Goal: Book appointment/travel/reservation

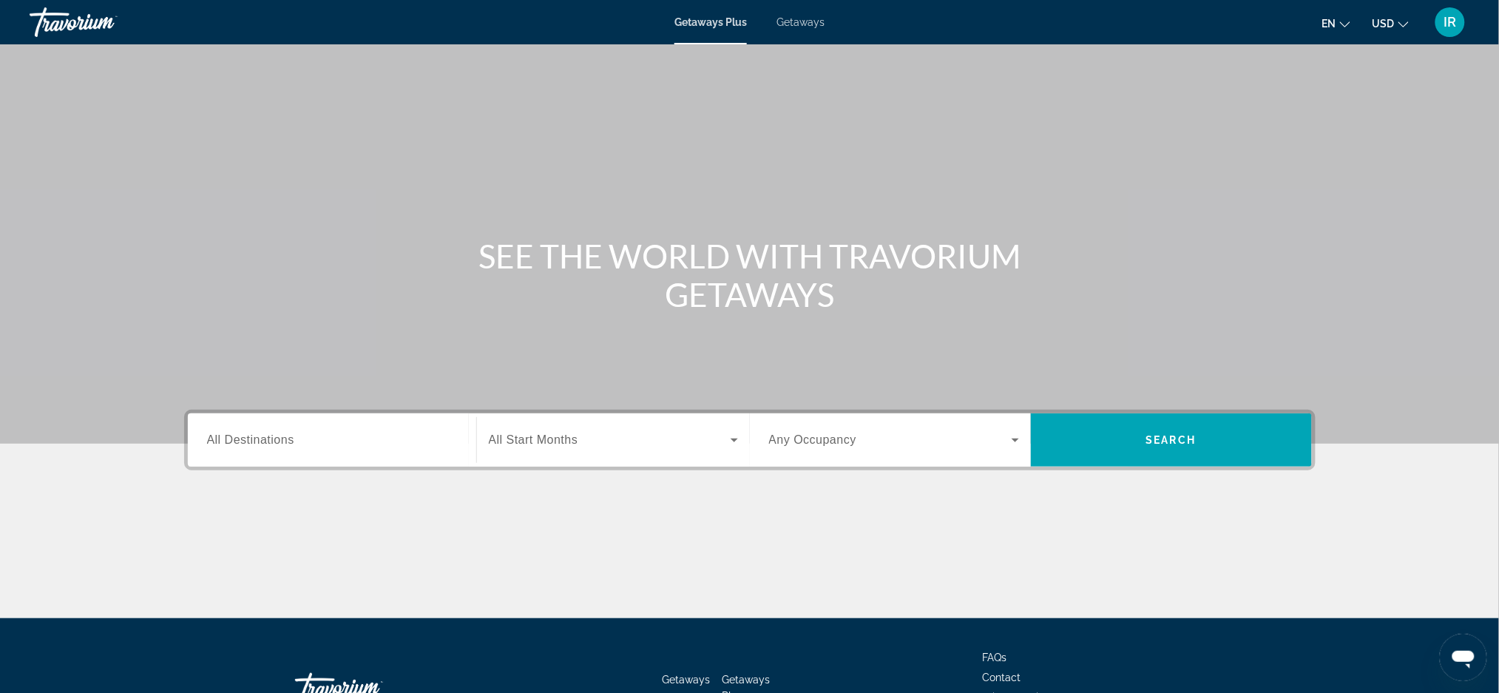
click at [809, 26] on span "Getaways" at bounding box center [801, 22] width 48 height 12
click at [737, 439] on icon "Search widget" at bounding box center [735, 440] width 18 height 18
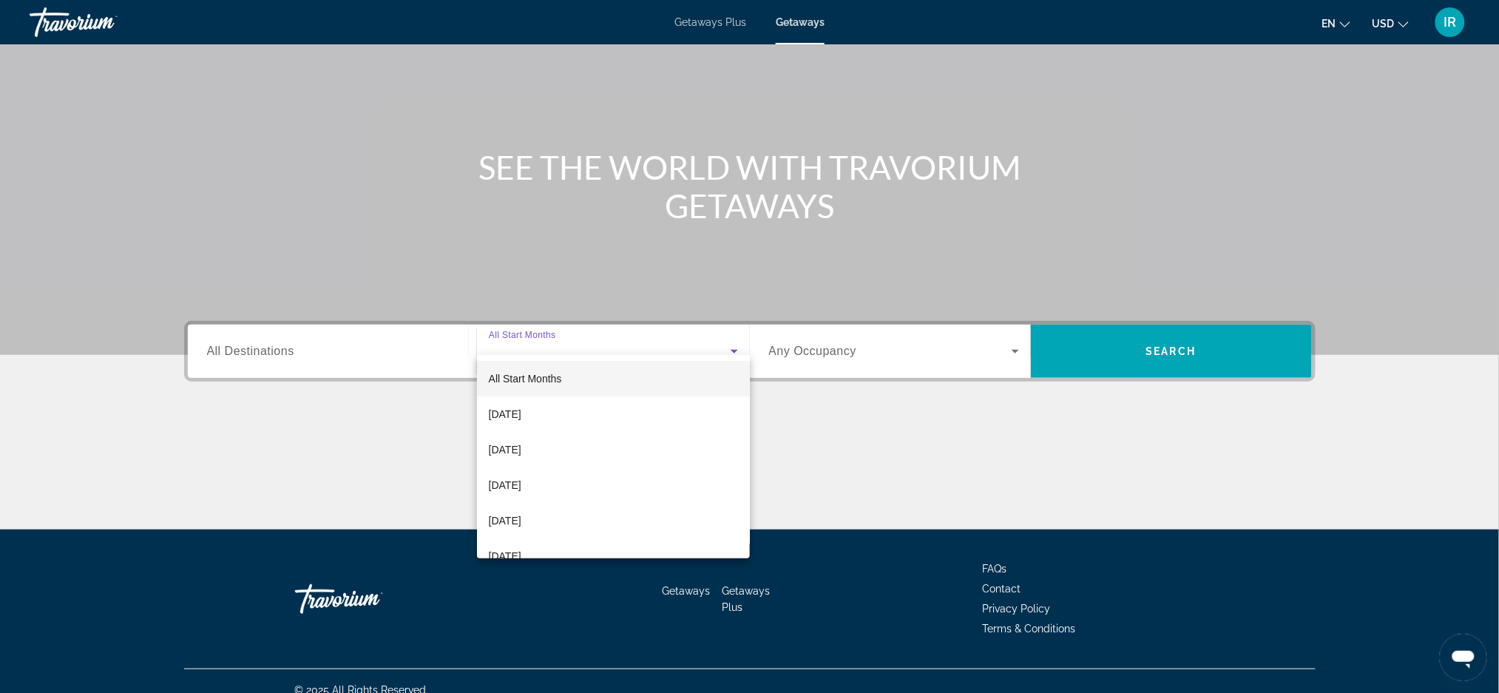
scroll to position [104, 0]
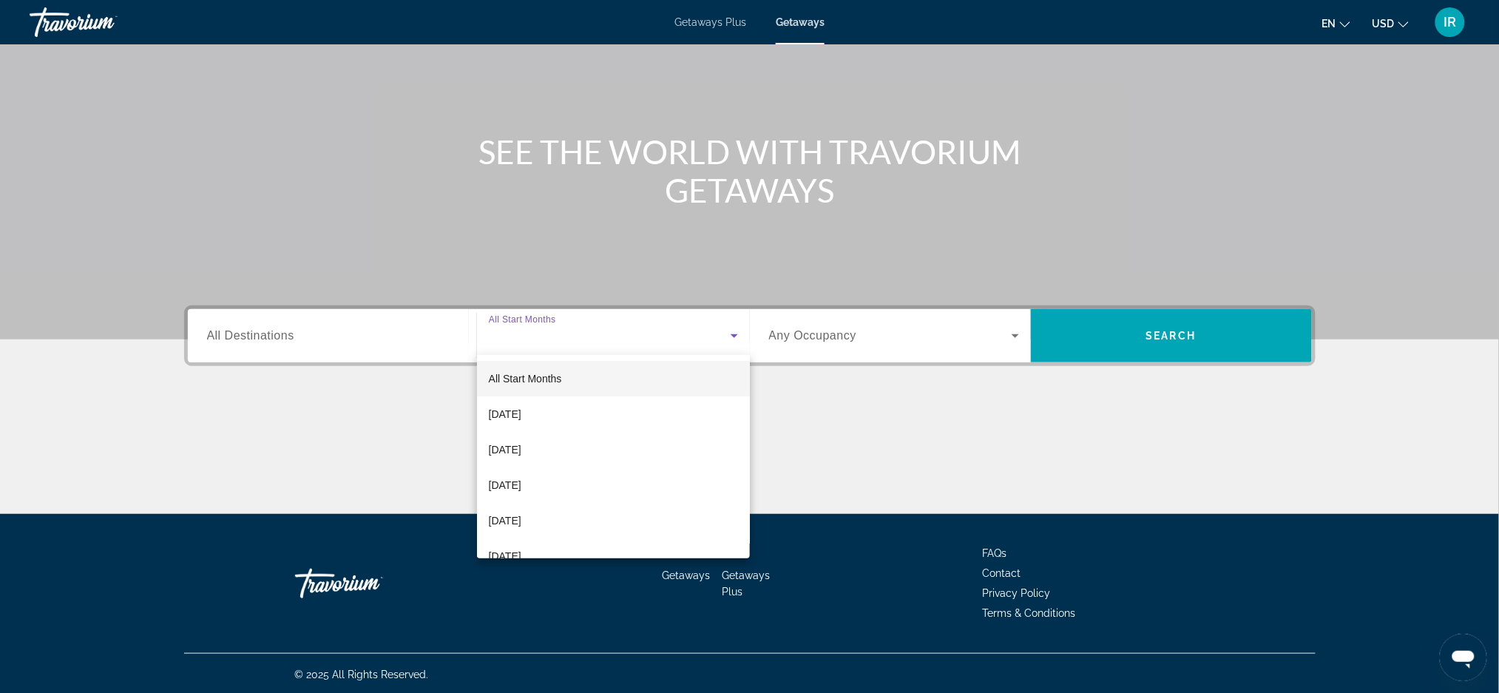
click at [753, 547] on div at bounding box center [749, 346] width 1499 height 693
click at [739, 557] on div "Getaways Getaways Plus FAQs Contact Privacy Policy Terms & Conditions" at bounding box center [750, 583] width 1132 height 139
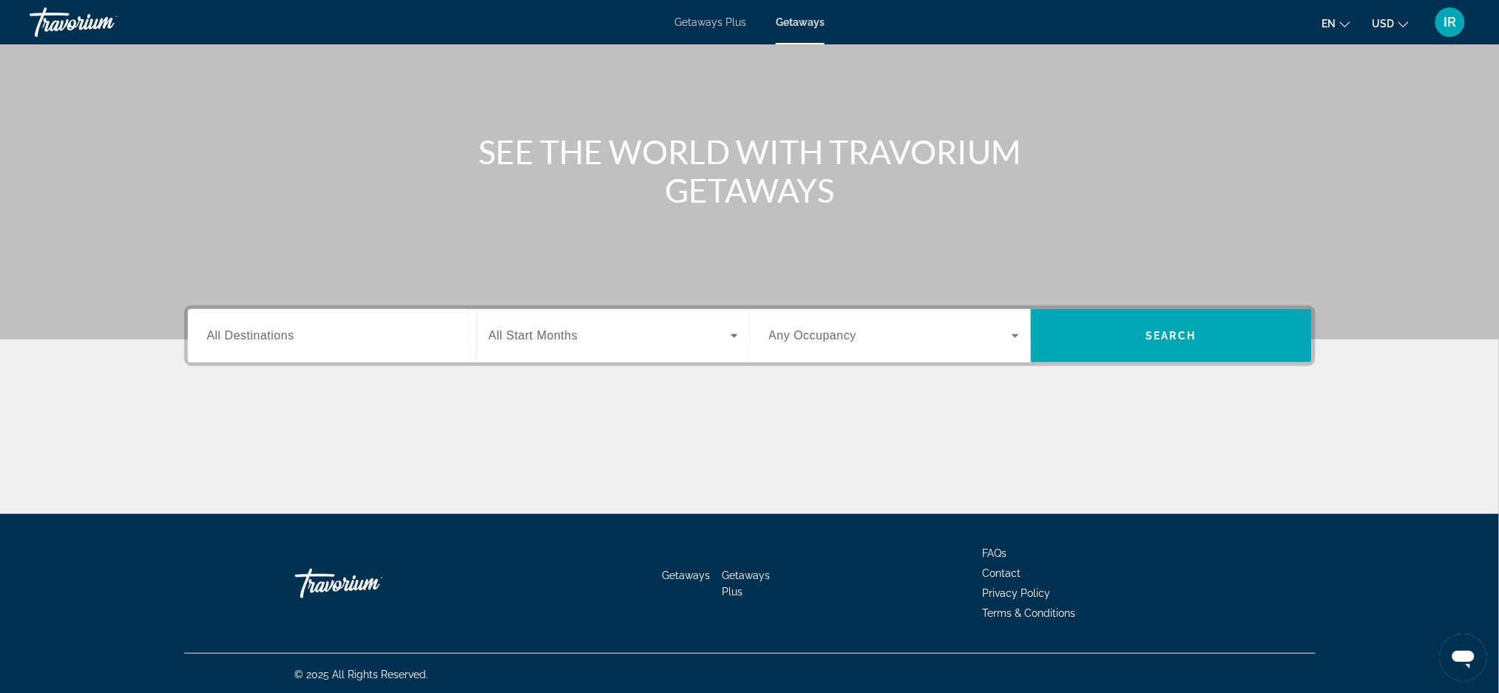
click at [720, 351] on div "Search widget" at bounding box center [613, 335] width 249 height 41
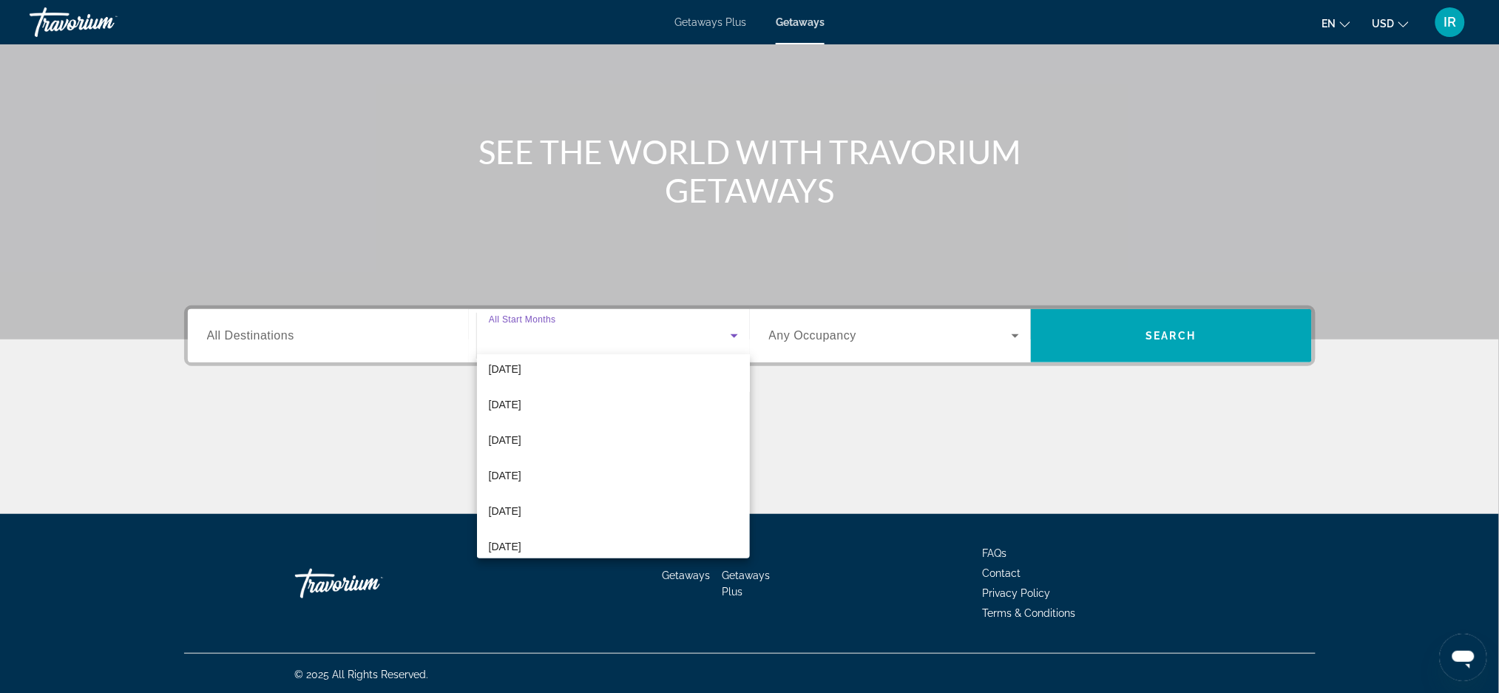
scroll to position [149, 0]
click at [513, 440] on span "[DATE]" at bounding box center [505, 442] width 33 height 18
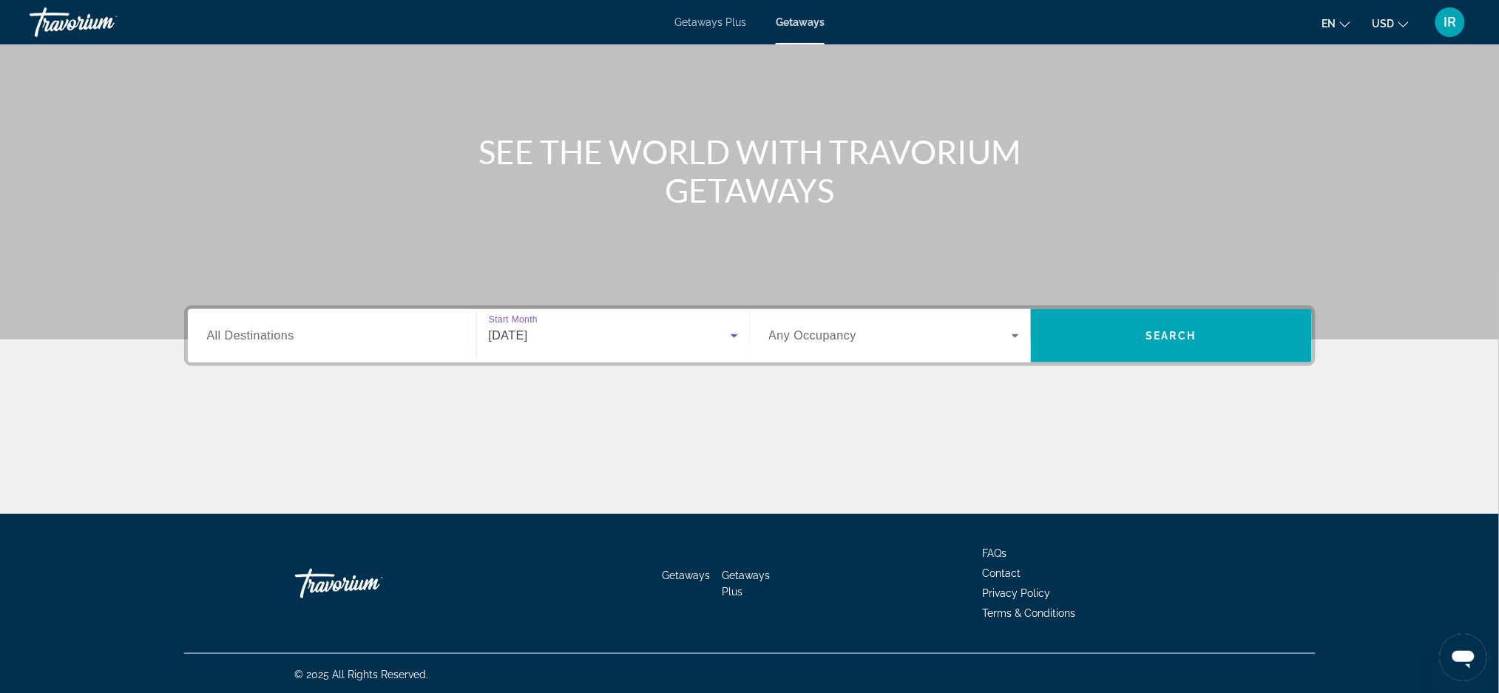
click at [1007, 339] on icon "Search widget" at bounding box center [1016, 336] width 18 height 18
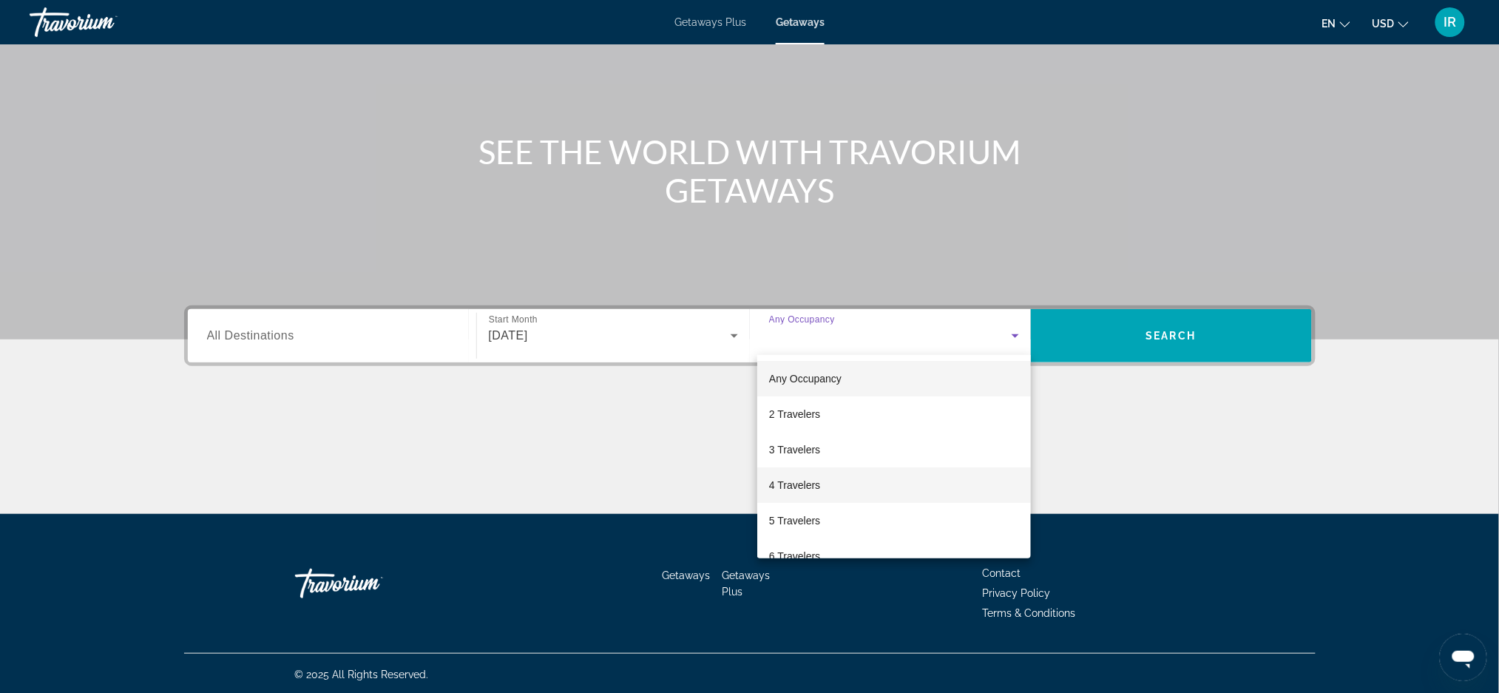
click at [794, 483] on span "4 Travelers" at bounding box center [794, 485] width 51 height 18
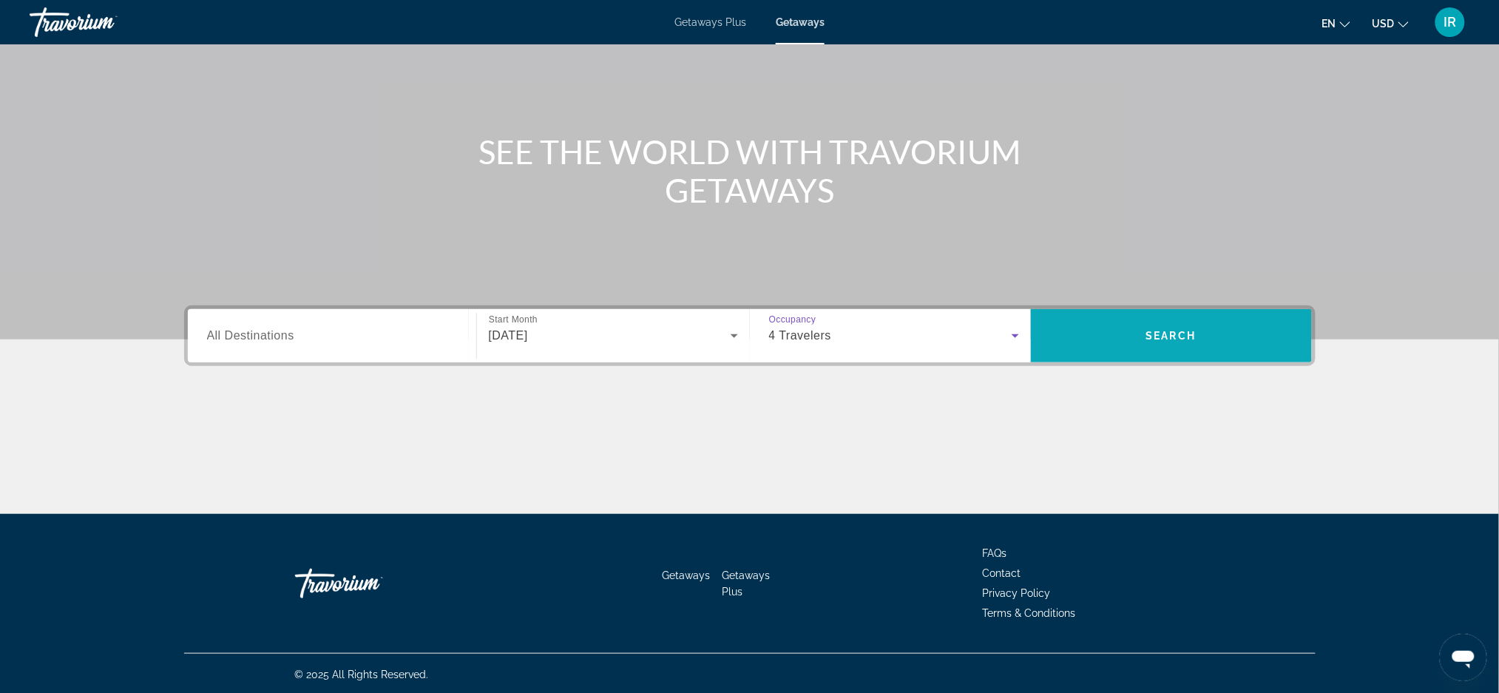
click at [1163, 336] on span "Search" at bounding box center [1171, 336] width 50 height 12
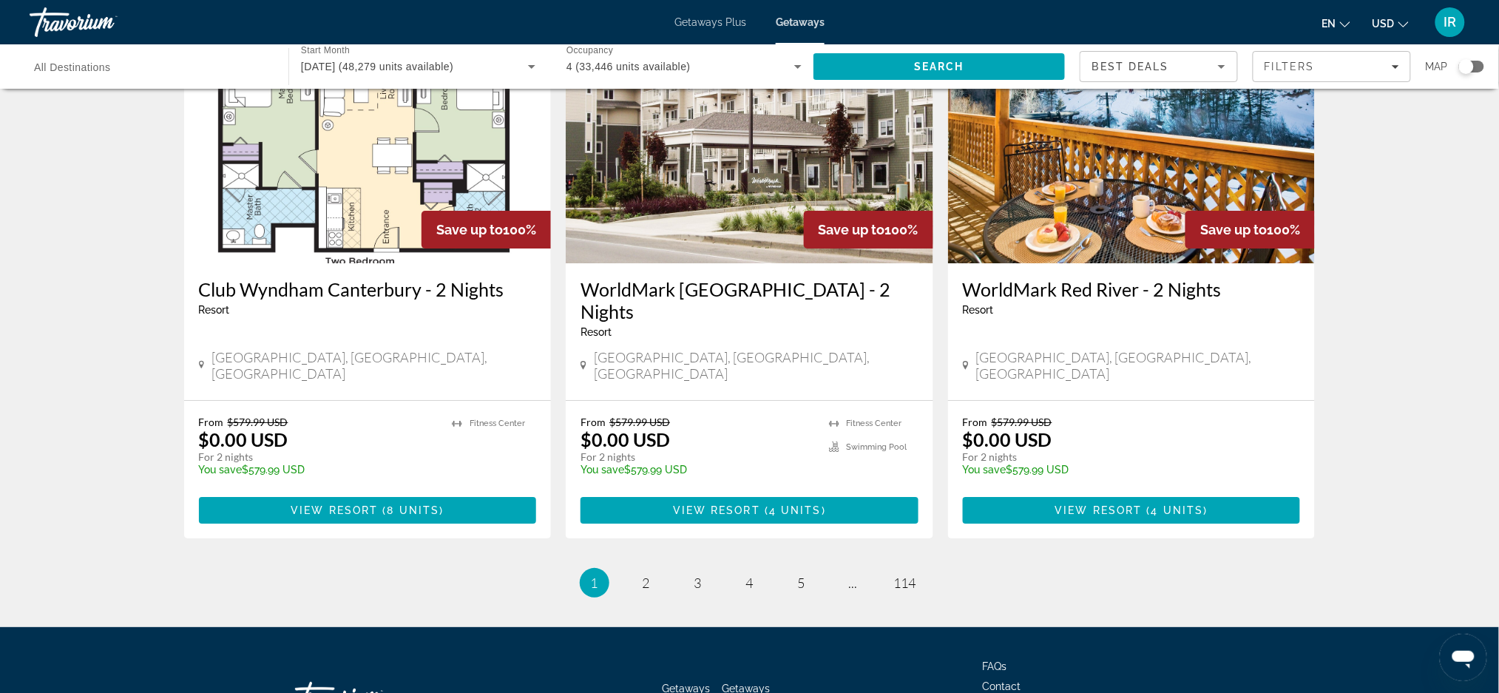
scroll to position [1759, 0]
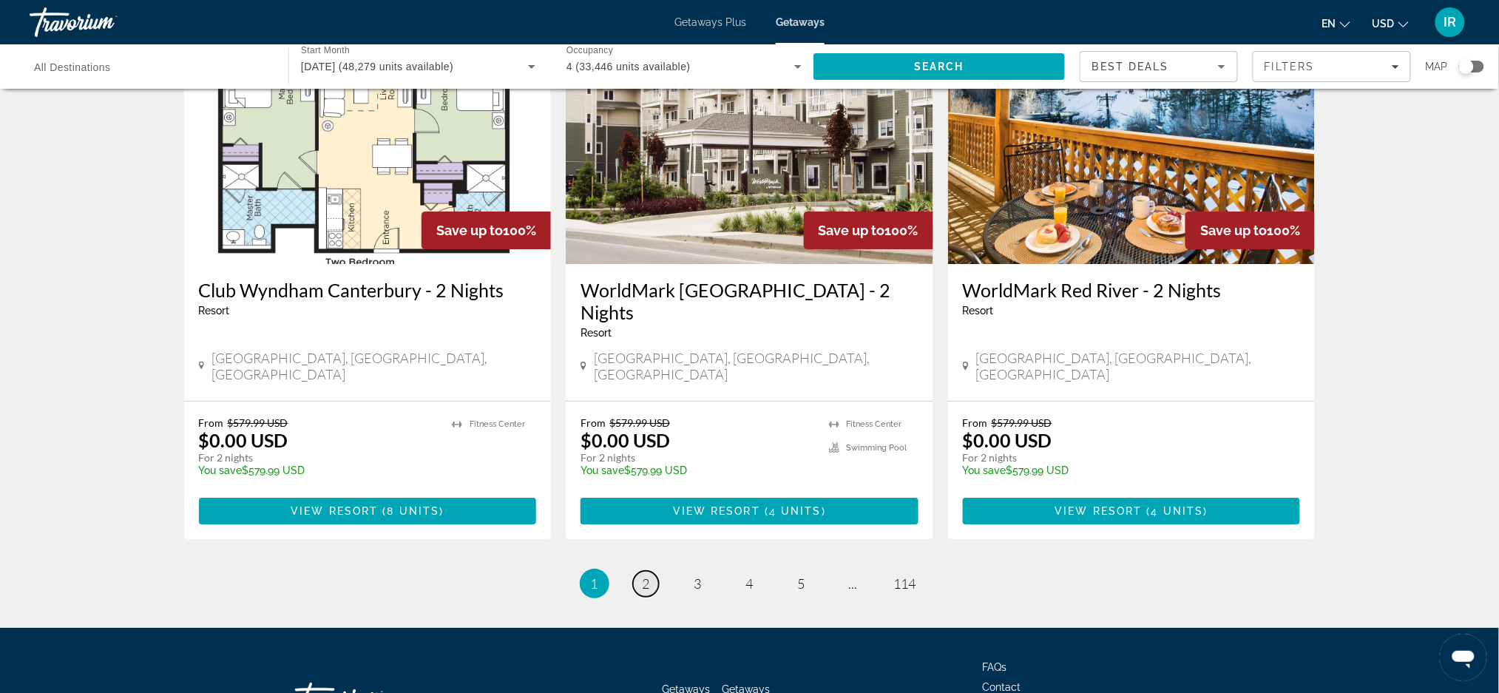
click at [656, 571] on link "page 2" at bounding box center [646, 584] width 26 height 26
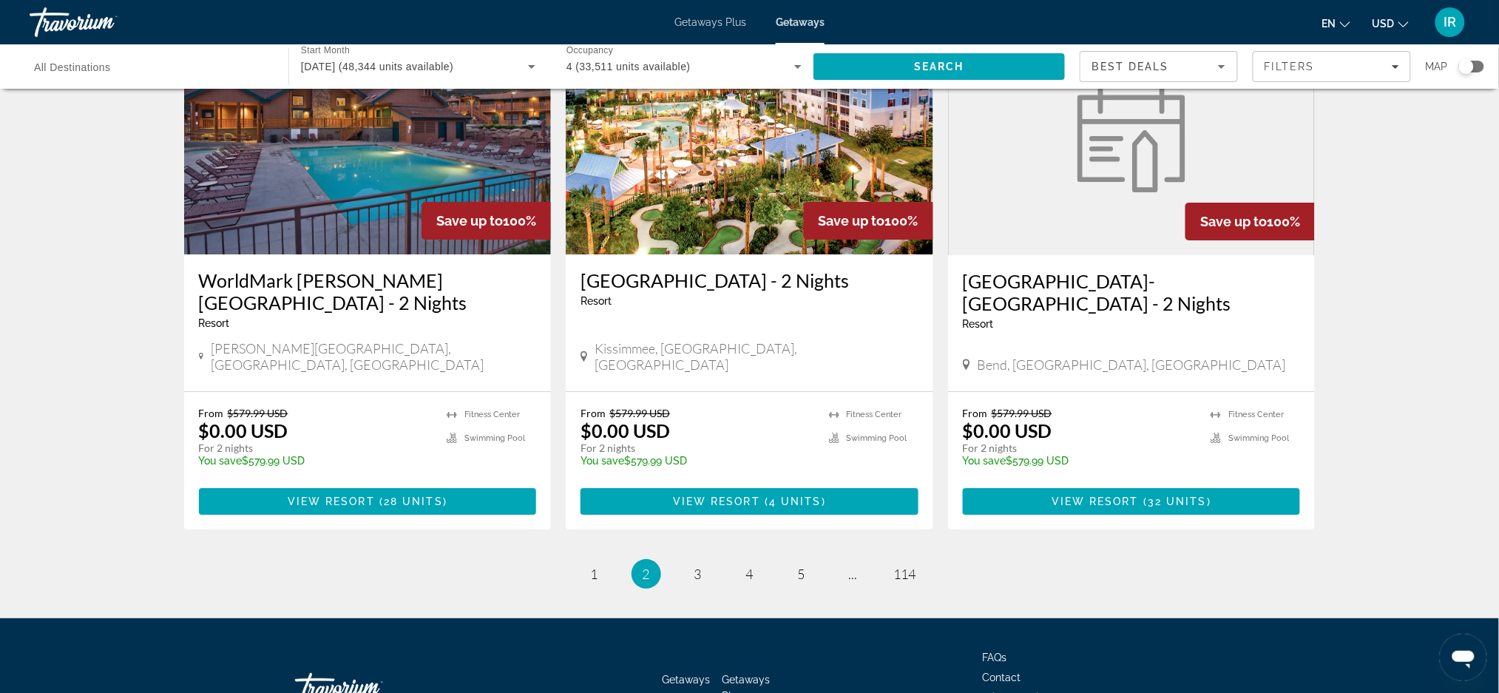
scroll to position [1767, 0]
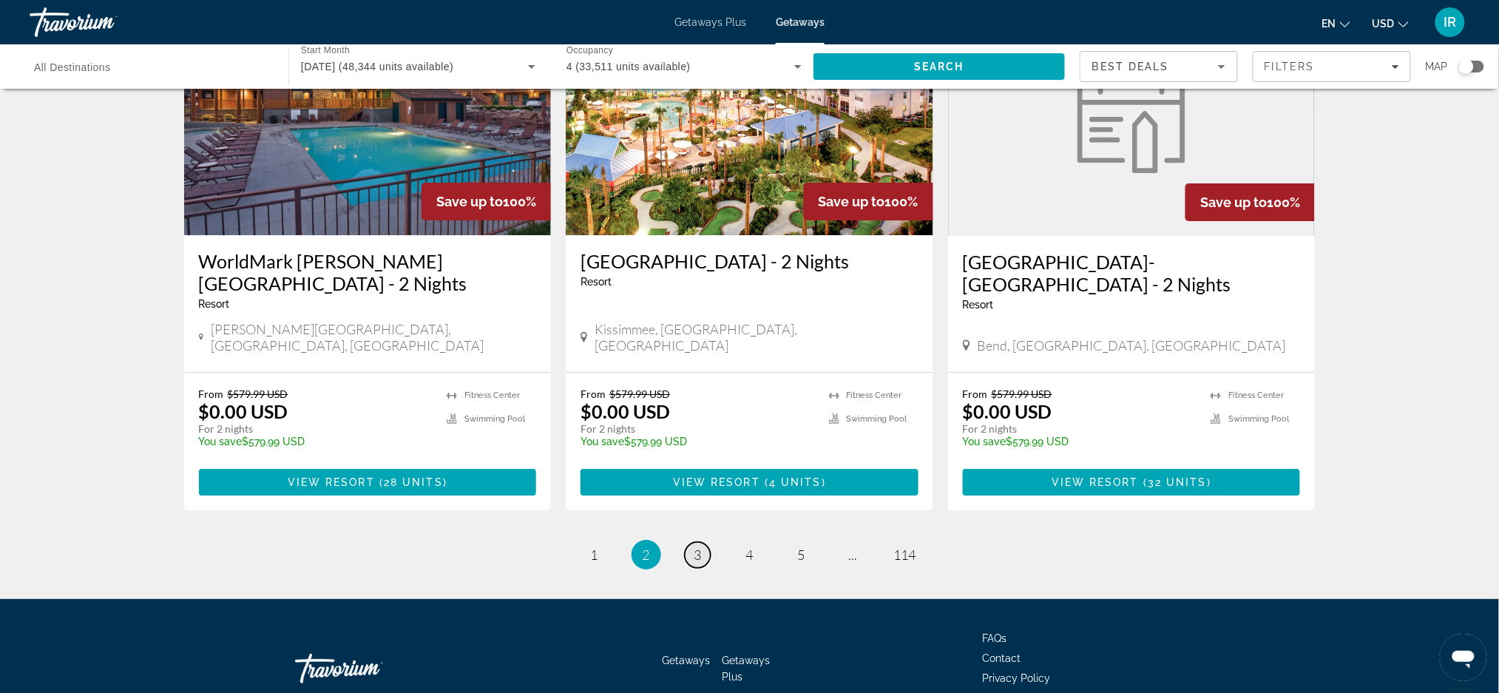
click at [703, 542] on link "page 3" at bounding box center [698, 555] width 26 height 26
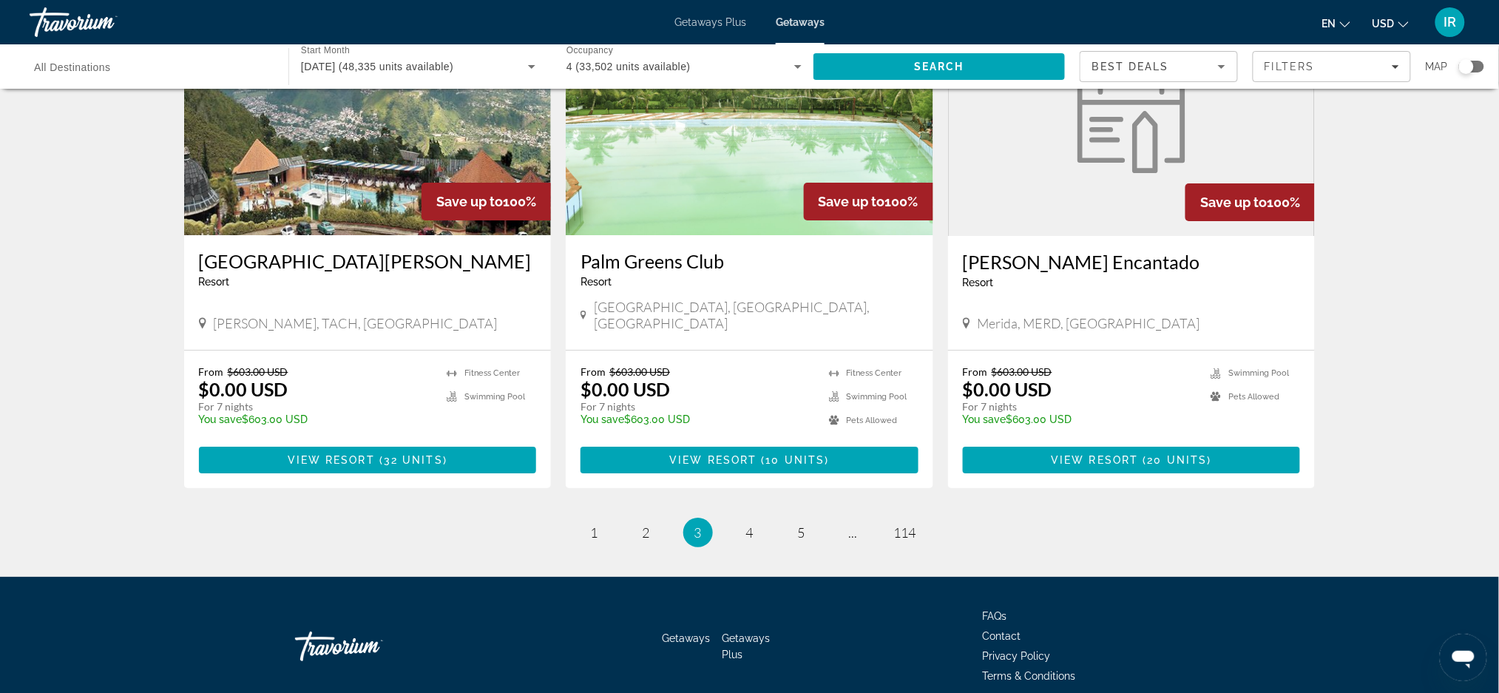
scroll to position [1768, 0]
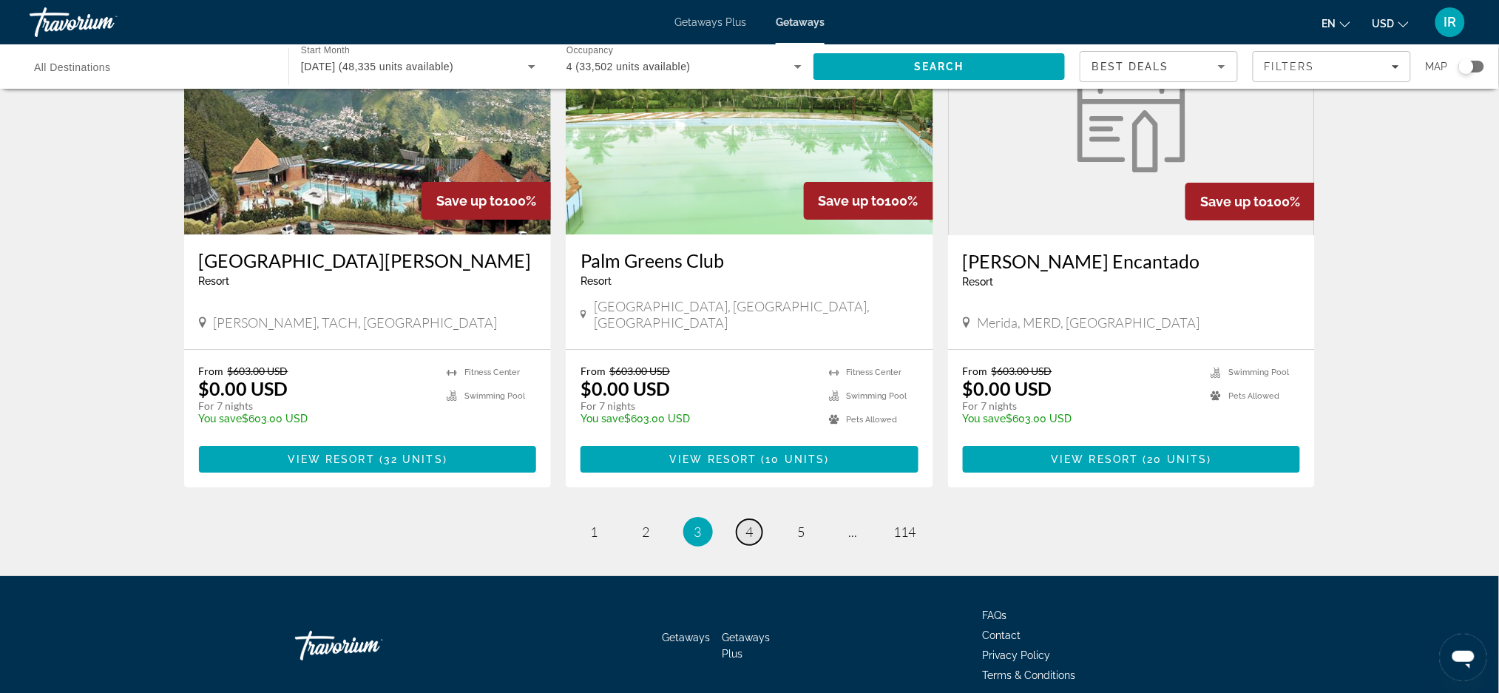
click at [752, 524] on span "4" at bounding box center [749, 532] width 7 height 16
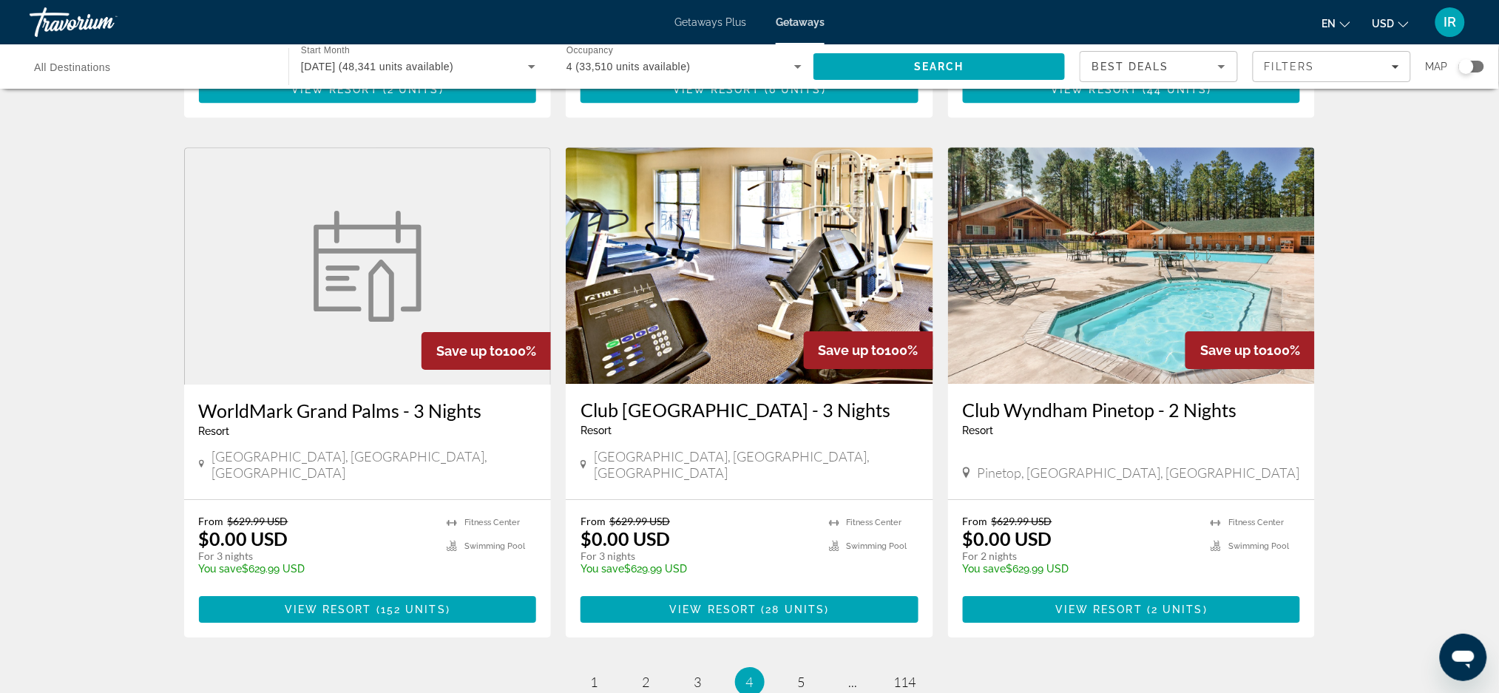
scroll to position [1605, 0]
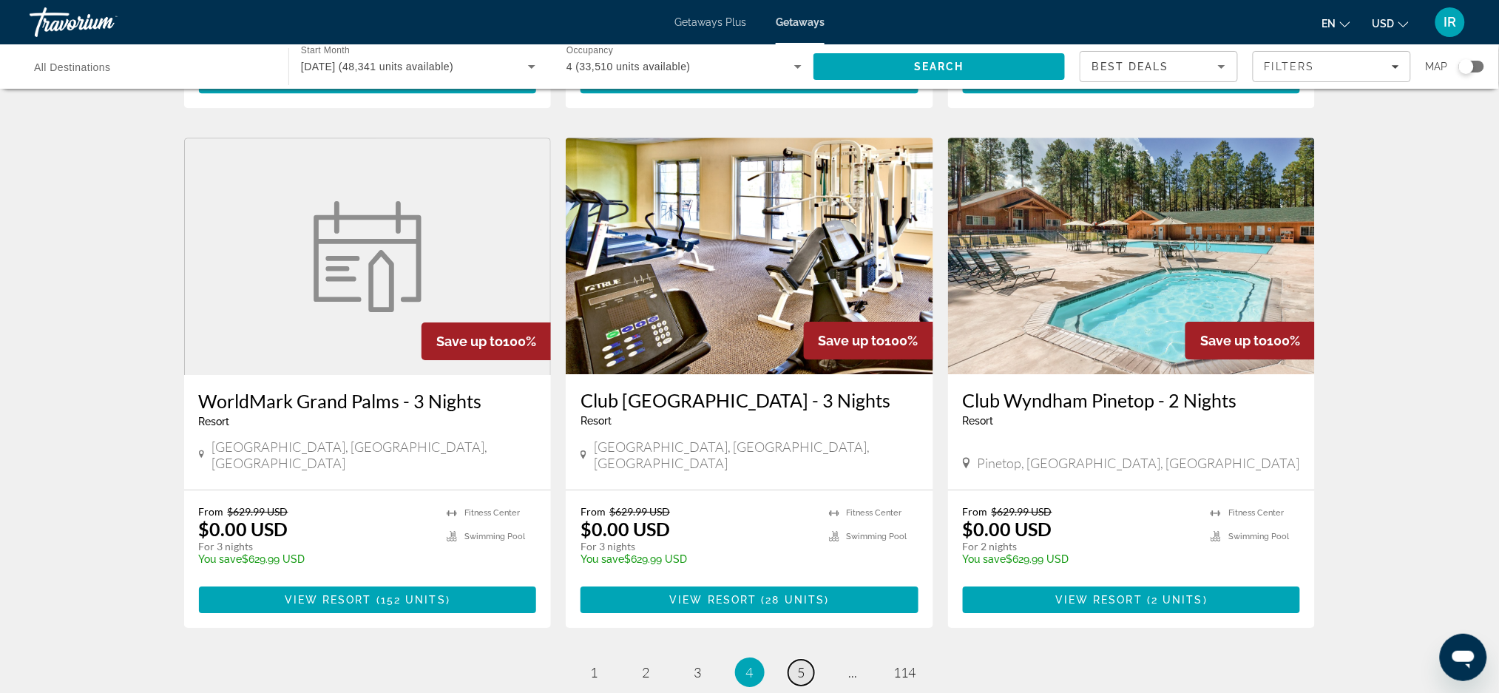
click at [801, 664] on span "5" at bounding box center [801, 672] width 7 height 16
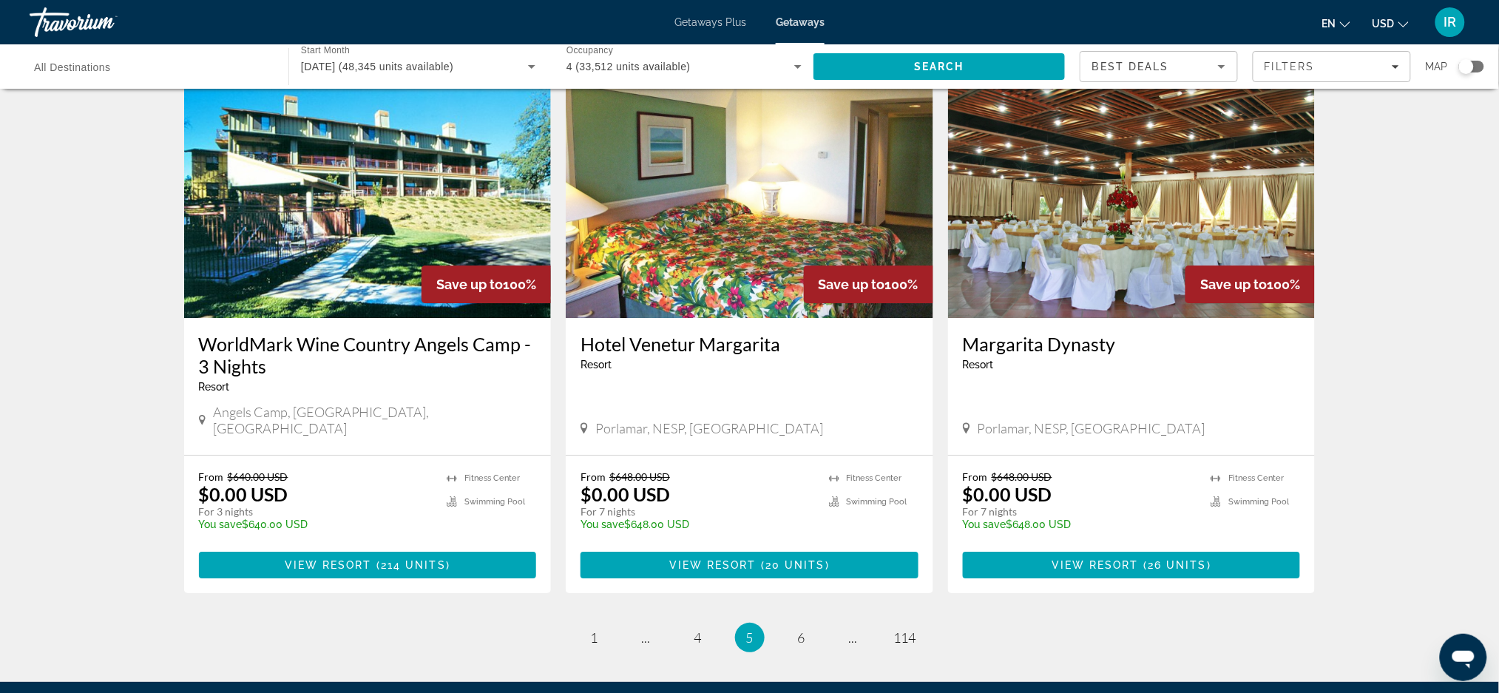
scroll to position [1685, 0]
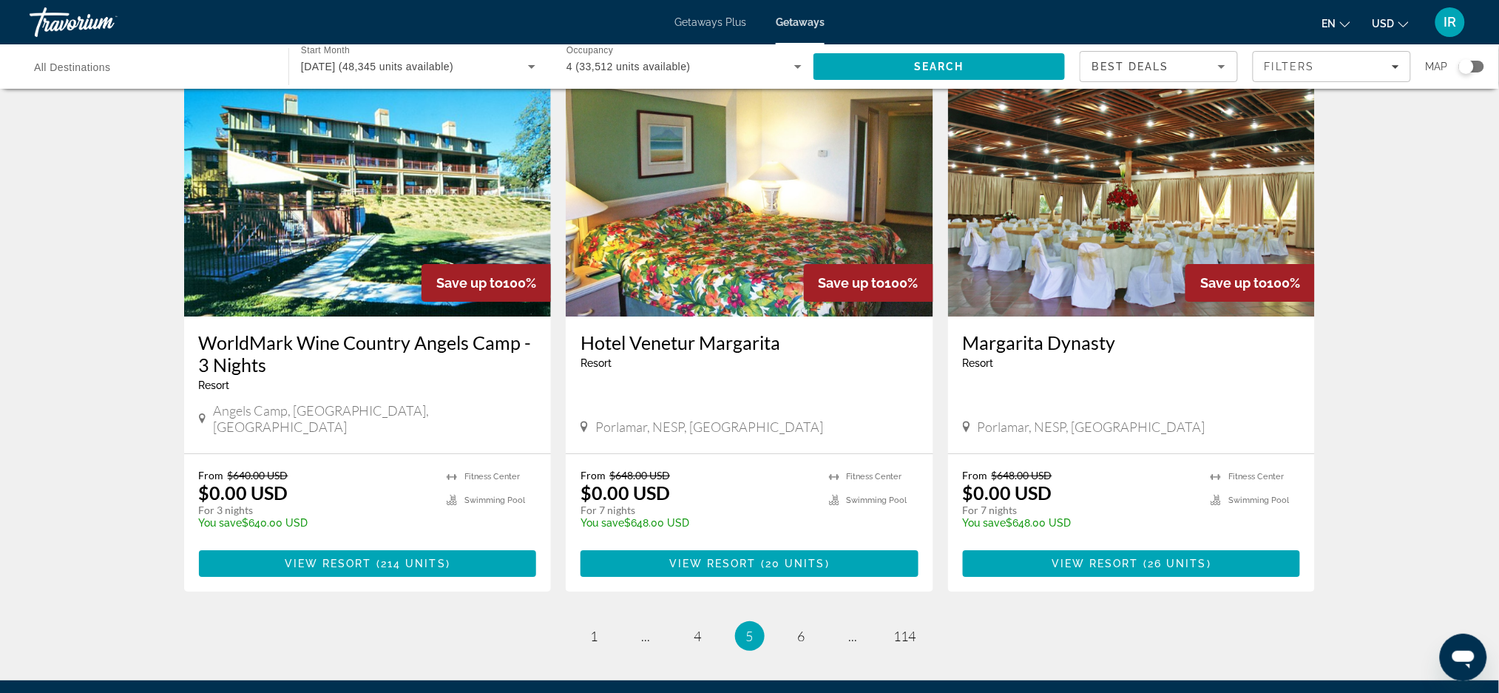
click at [813, 621] on li "page 6" at bounding box center [802, 636] width 30 height 30
click at [801, 628] on span "6" at bounding box center [801, 636] width 7 height 16
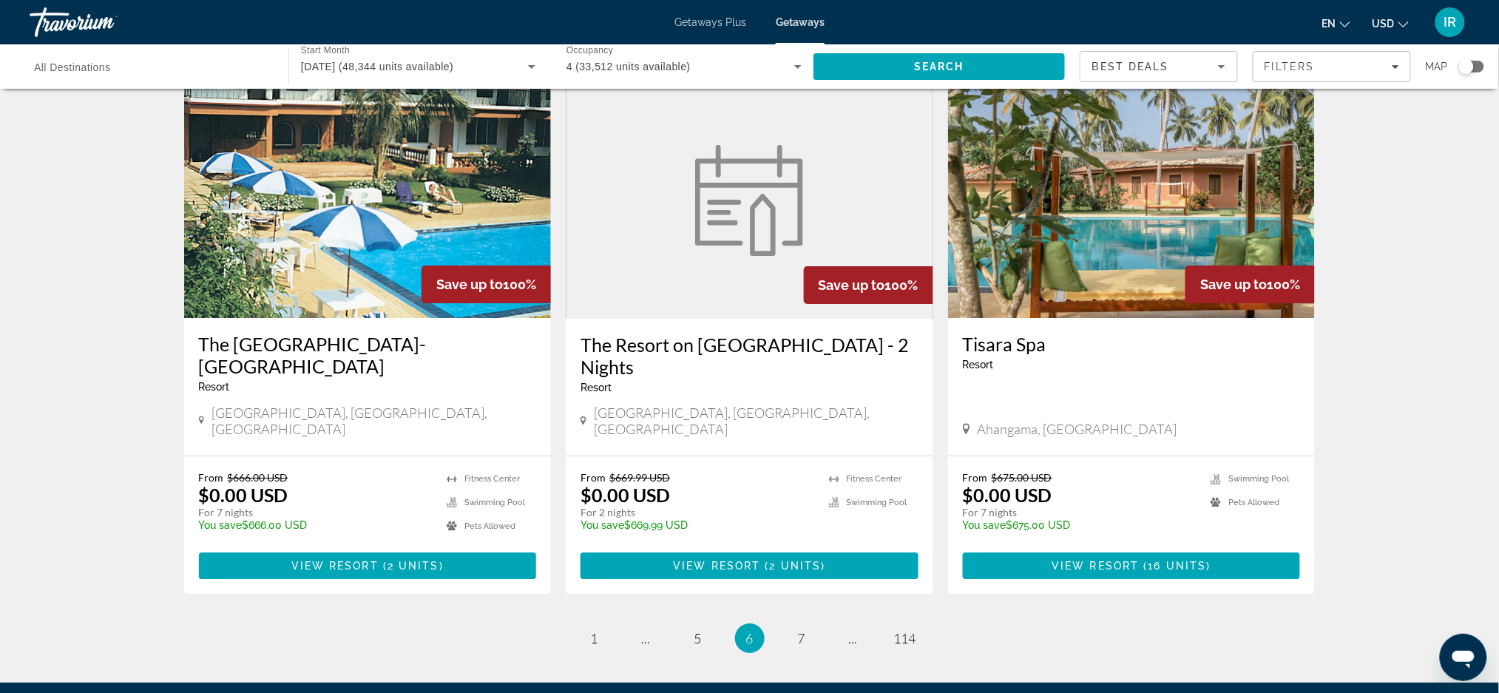
scroll to position [1744, 0]
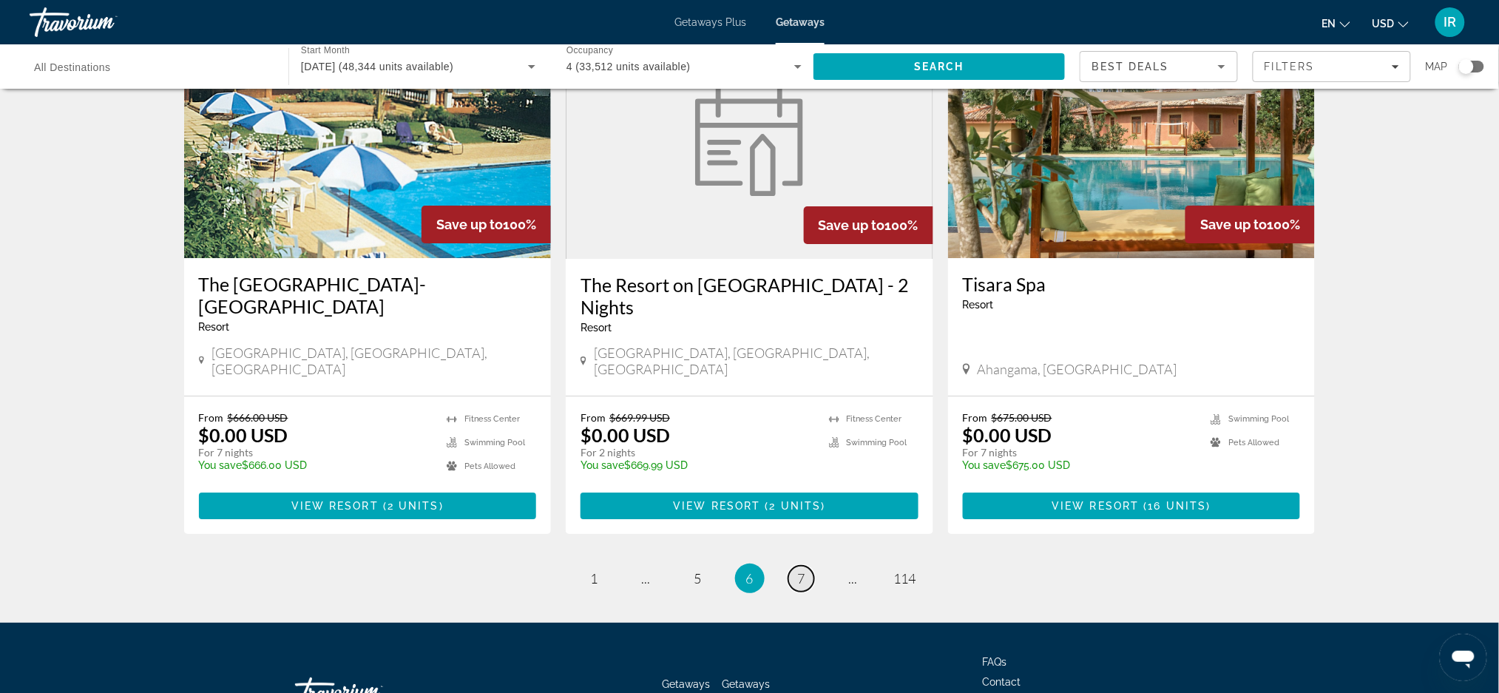
click at [799, 570] on span "7" at bounding box center [801, 578] width 7 height 16
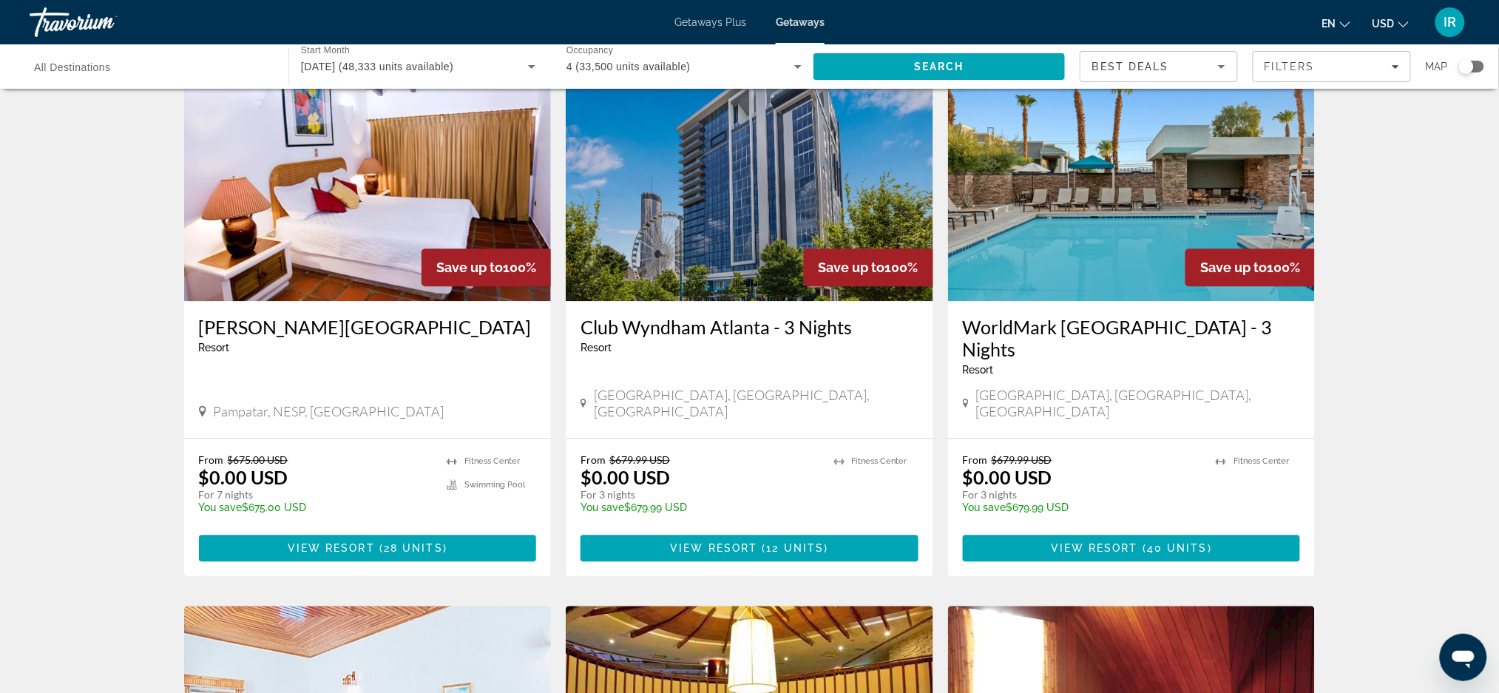
scroll to position [1699, 0]
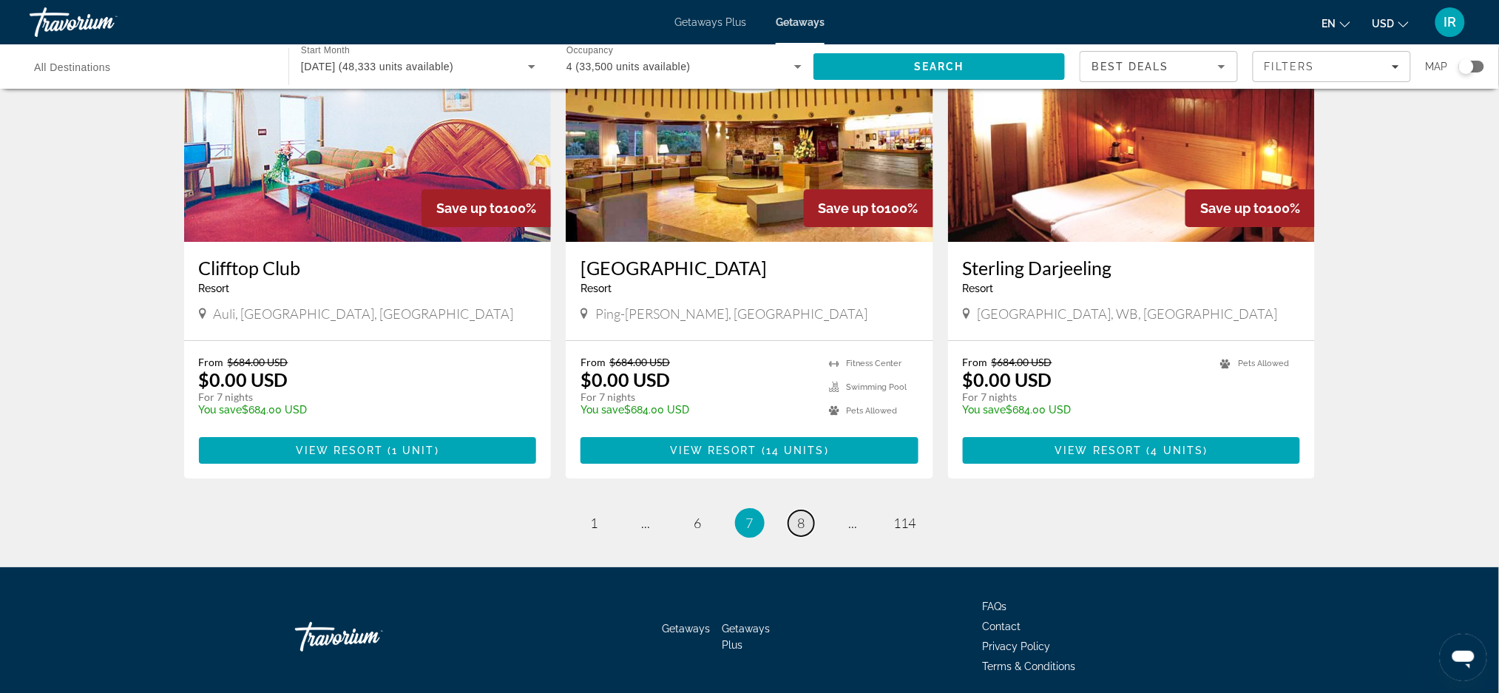
click at [801, 510] on link "page 8" at bounding box center [801, 523] width 26 height 26
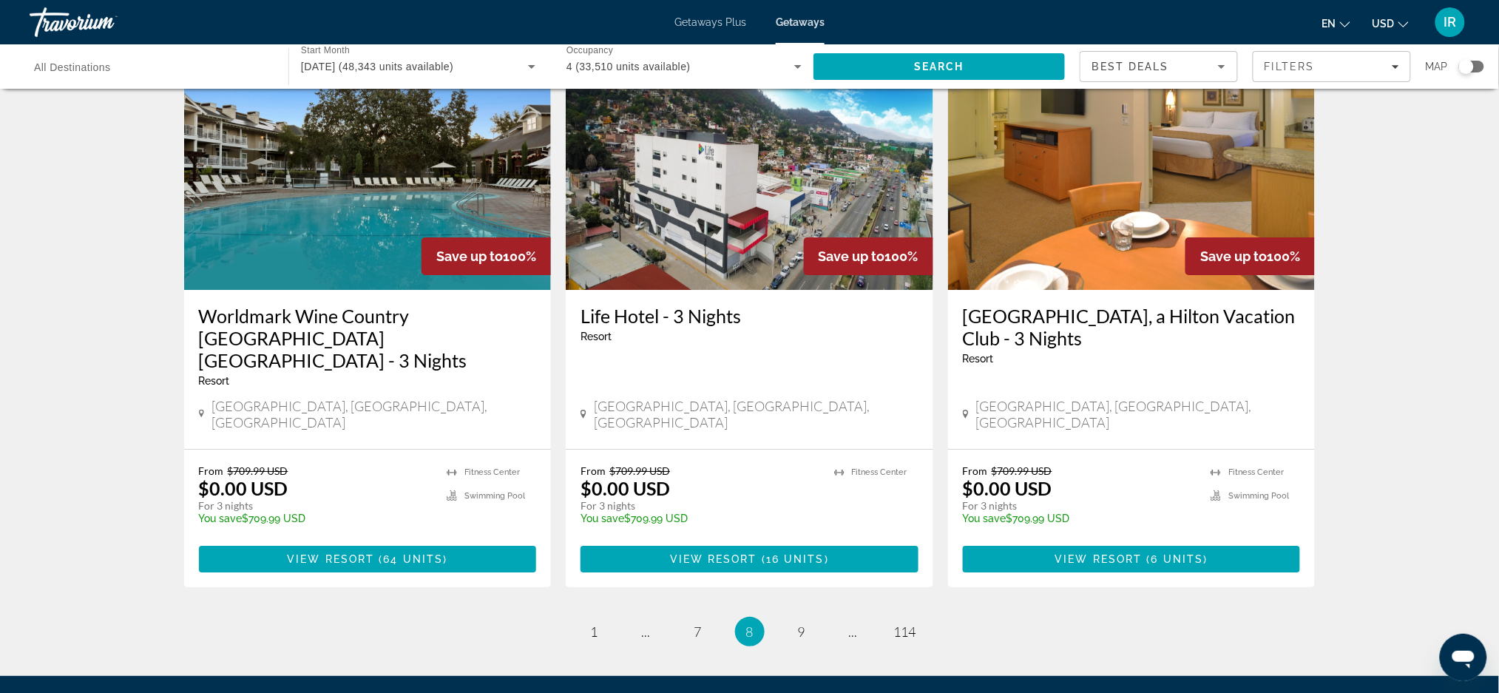
scroll to position [1767, 0]
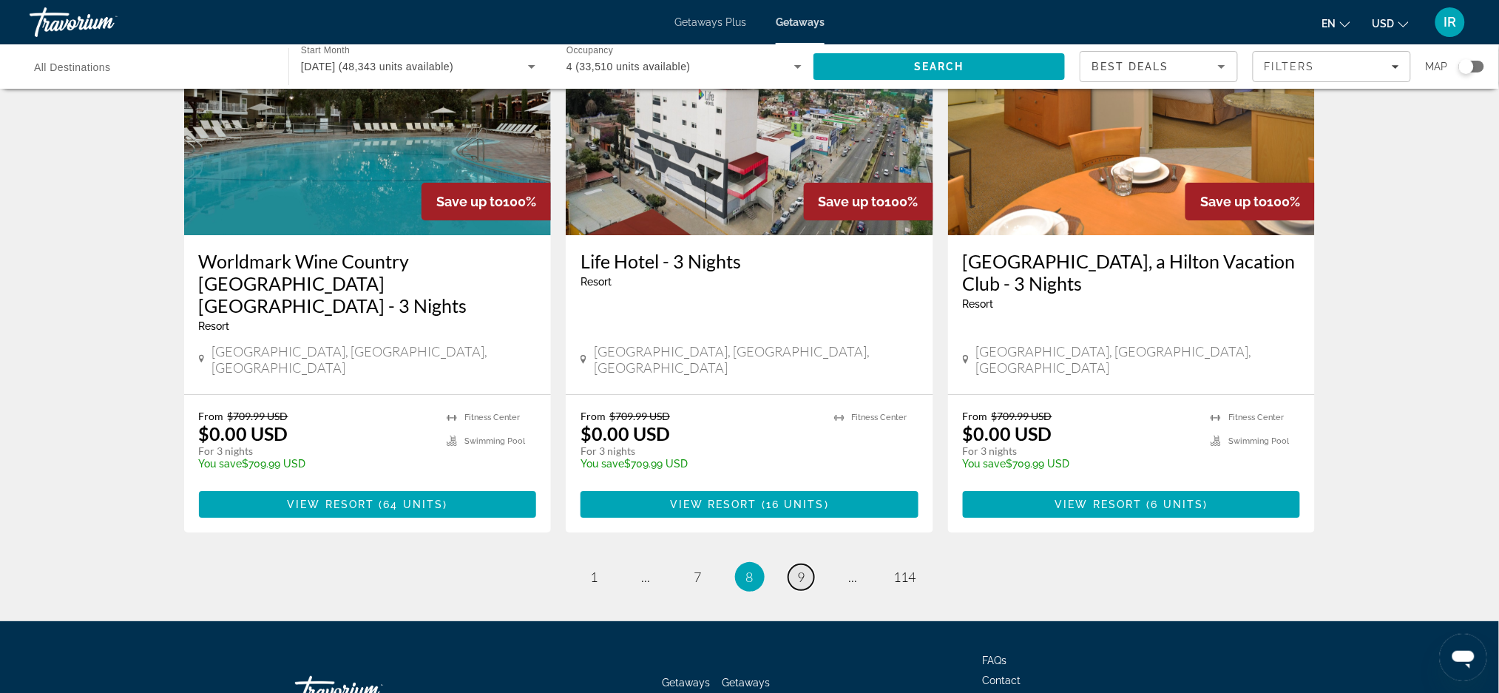
click at [811, 564] on link "page 9" at bounding box center [801, 577] width 26 height 26
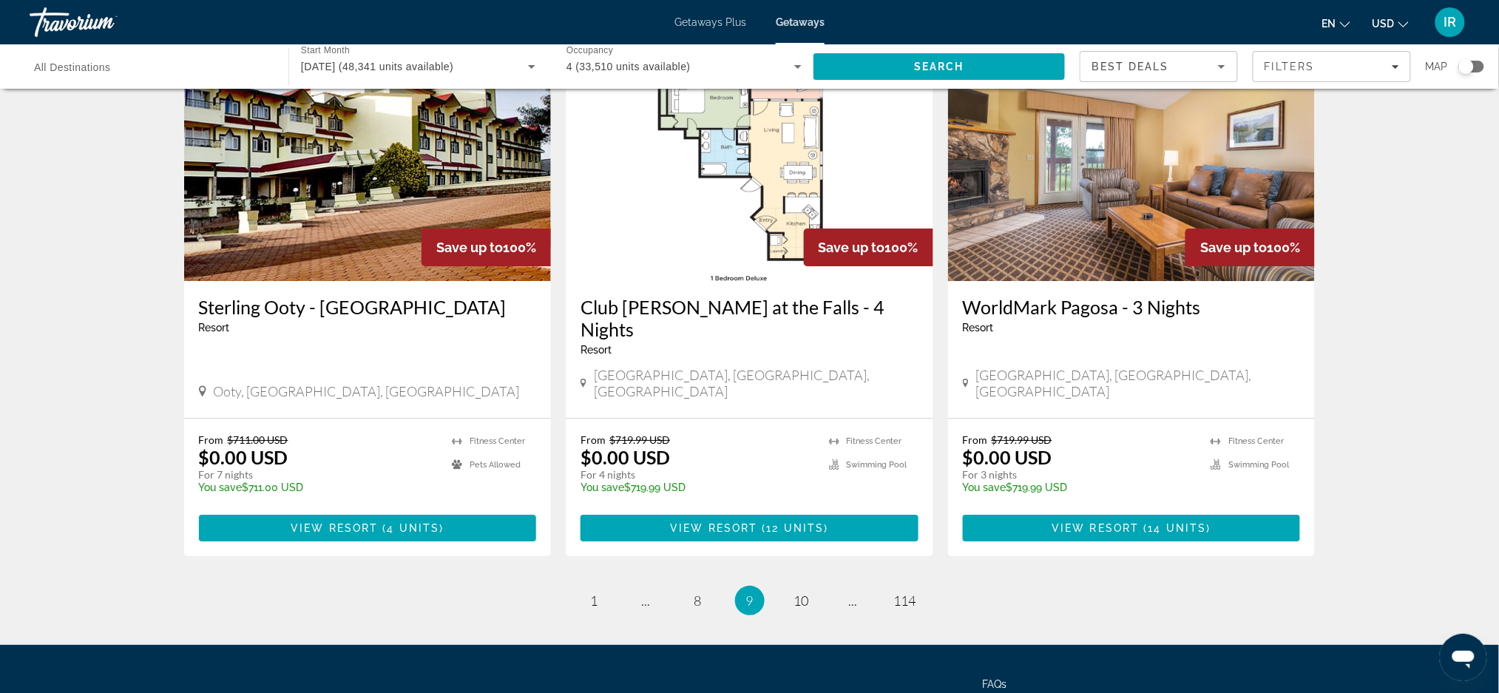
scroll to position [1789, 0]
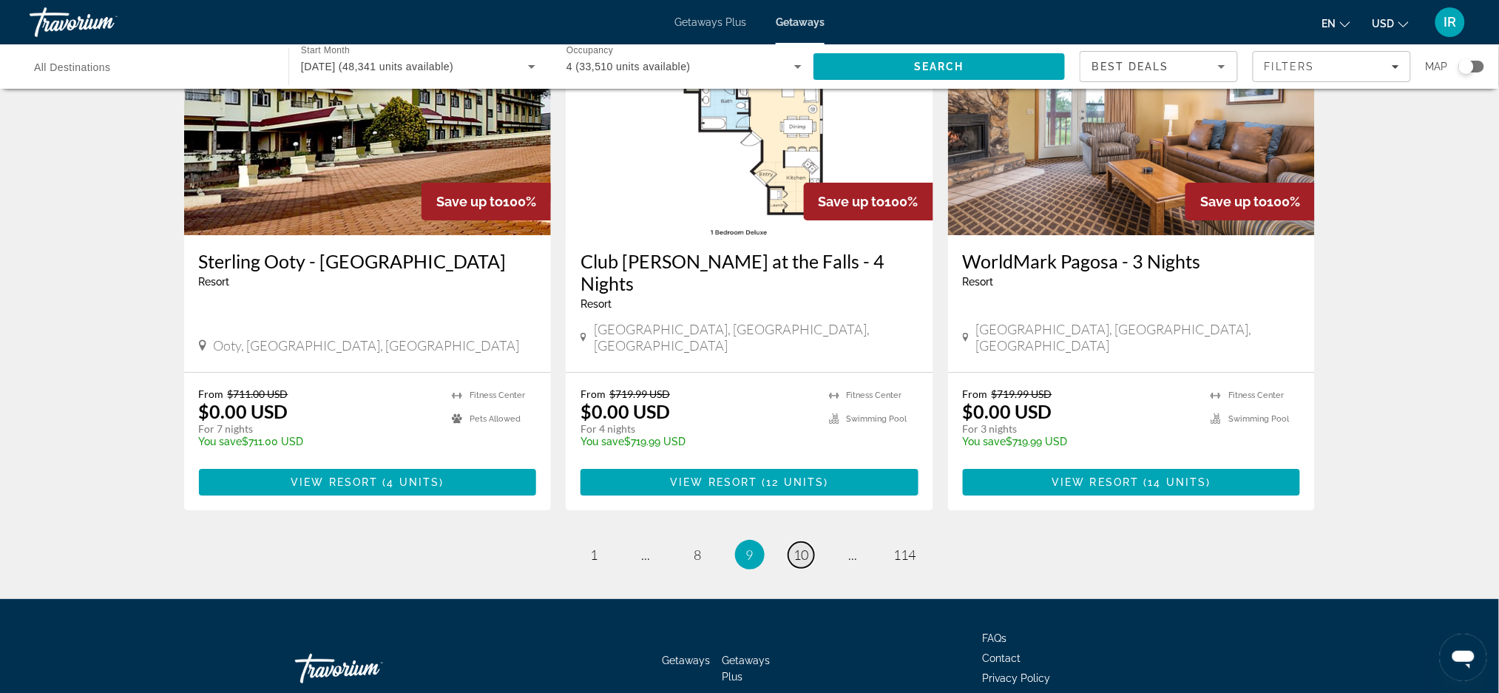
click at [803, 547] on span "10" at bounding box center [801, 555] width 15 height 16
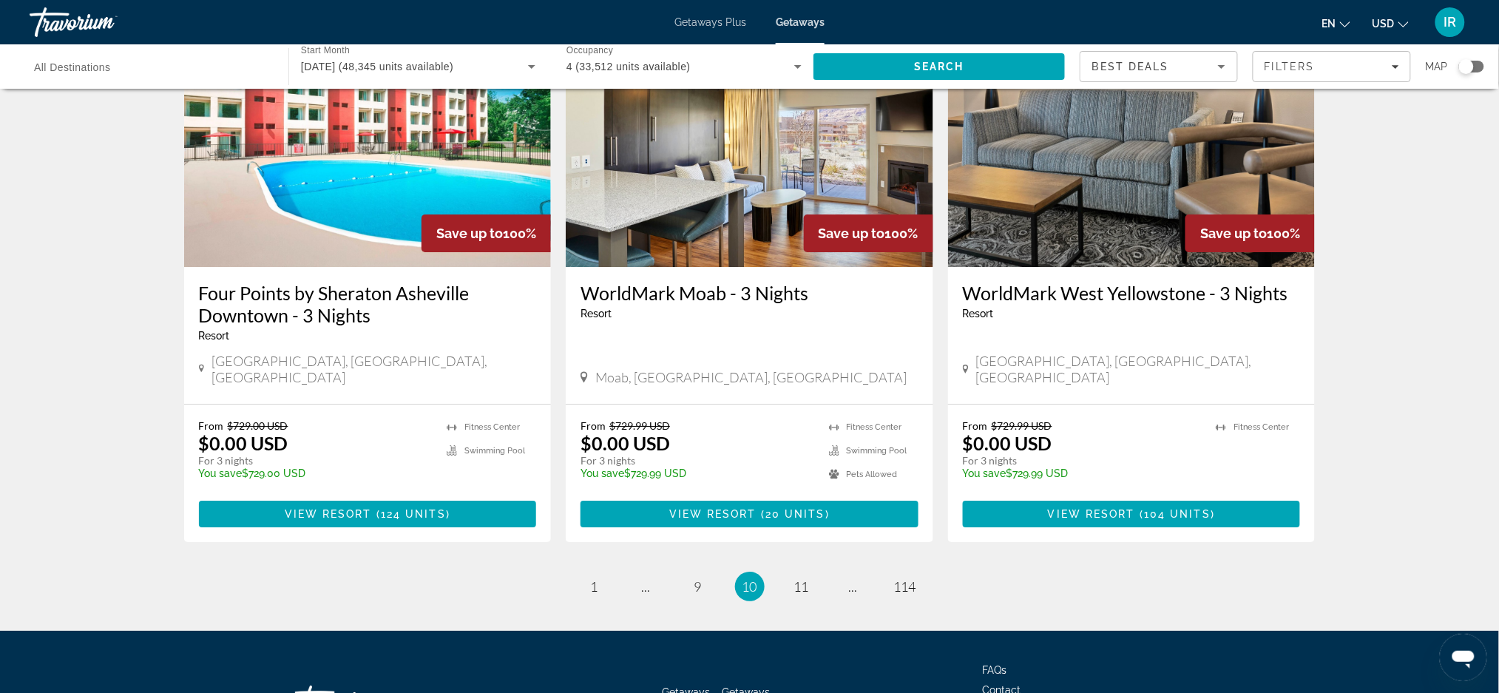
scroll to position [1766, 0]
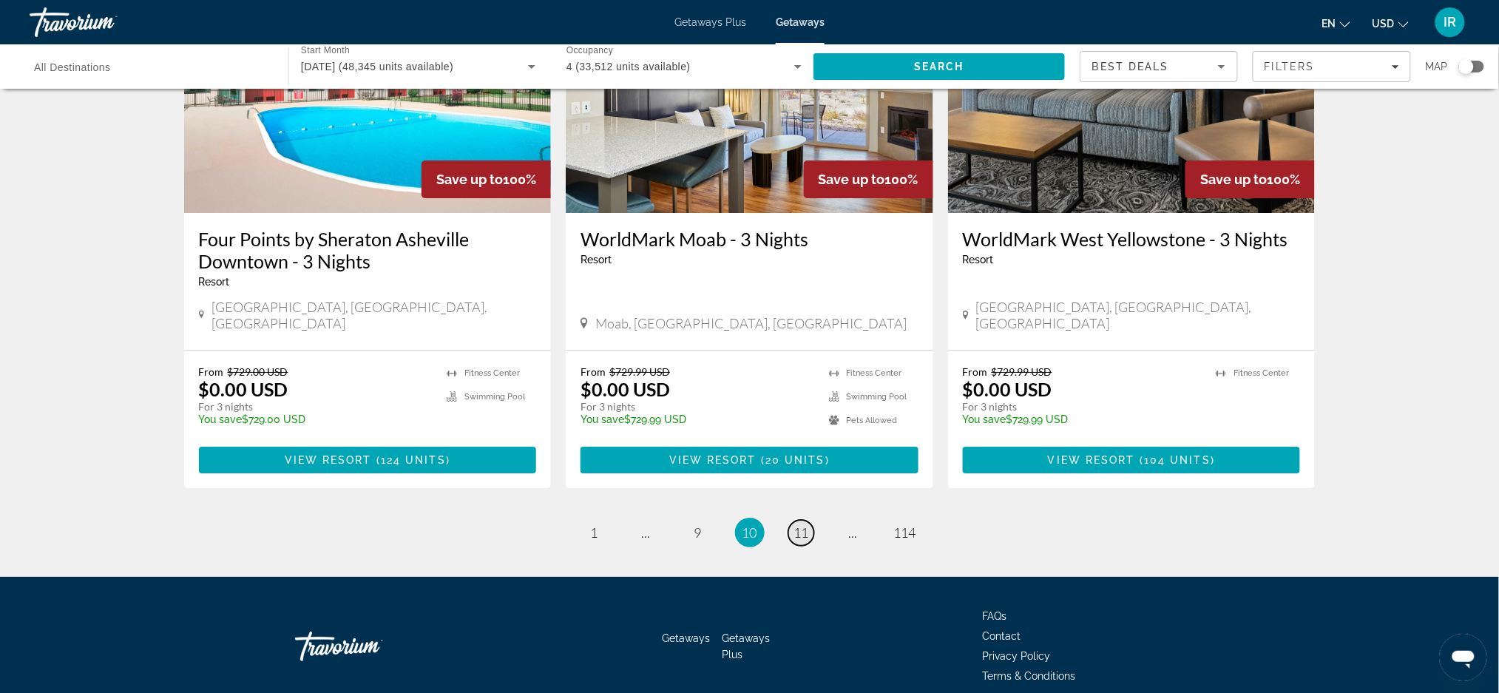
click at [803, 524] on span "11" at bounding box center [801, 532] width 15 height 16
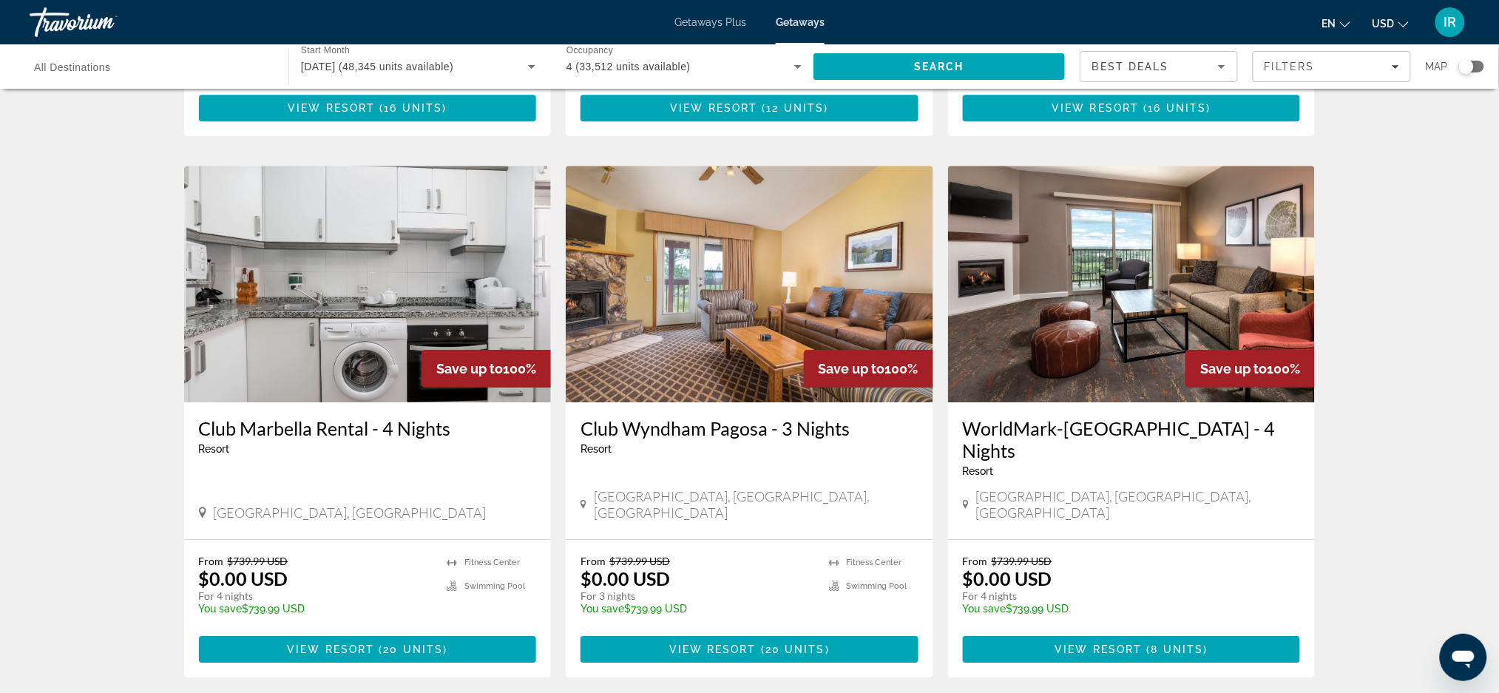
scroll to position [1721, 0]
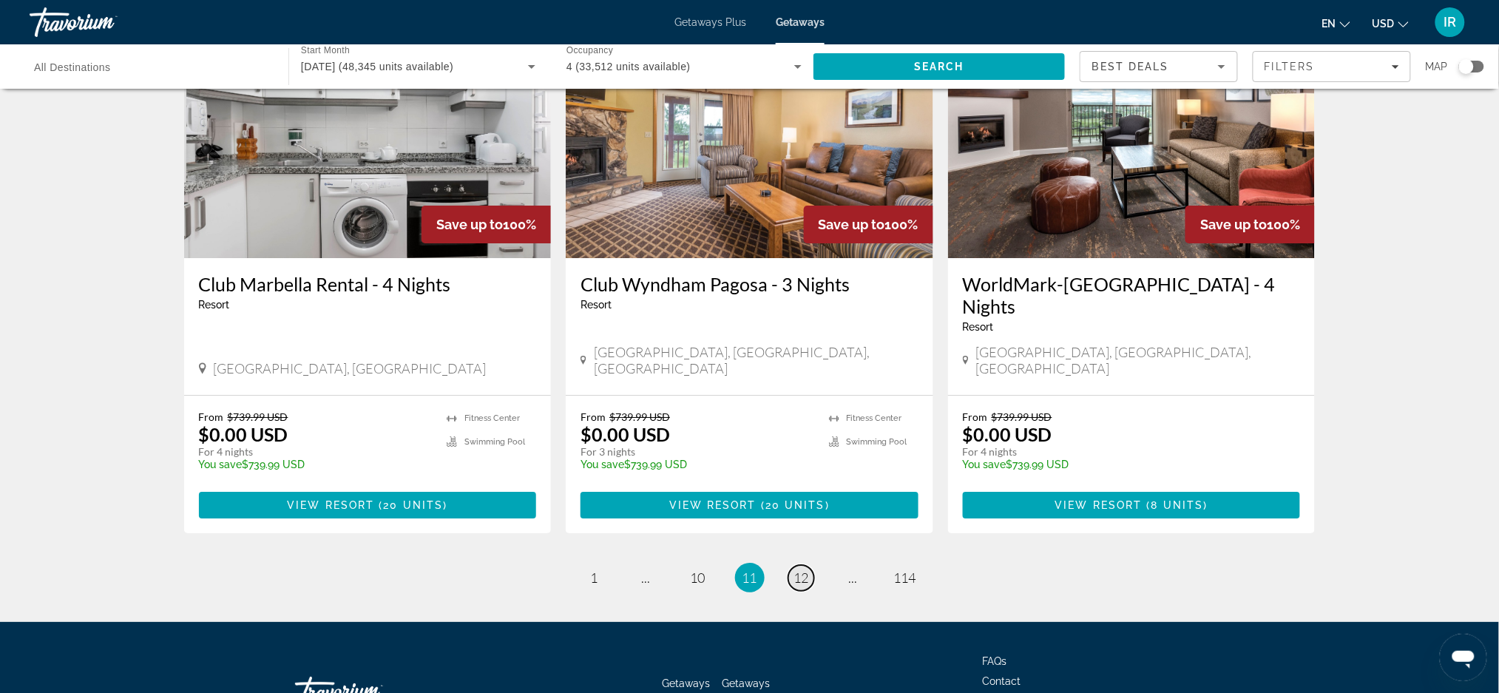
click at [806, 569] on span "12" at bounding box center [801, 577] width 15 height 16
